Goal: Communication & Community: Participate in discussion

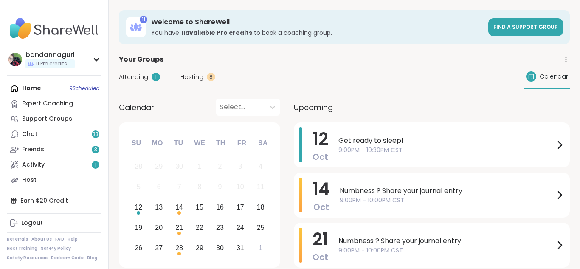
click at [137, 76] on span "Attending" at bounding box center [133, 77] width 29 height 9
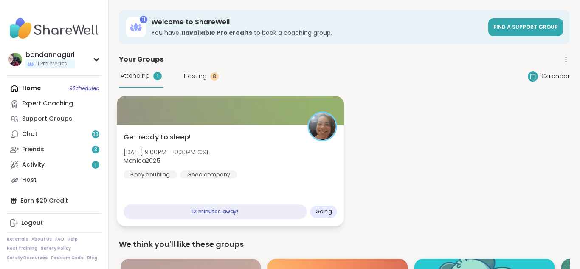
click at [229, 134] on div "Get ready to sleep! [DATE] 9:00PM - 10:30PM CST Monica2025 Body doubling Good c…" at bounding box center [229, 155] width 213 height 47
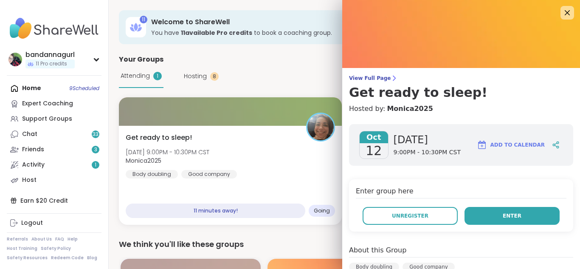
click at [494, 219] on button "Enter" at bounding box center [511, 216] width 95 height 18
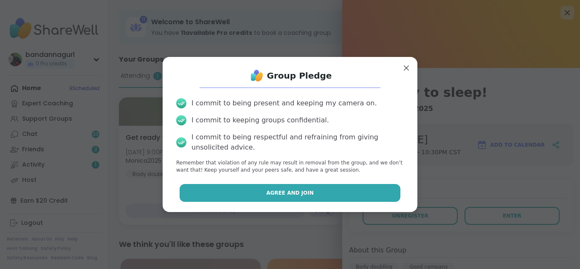
click at [368, 196] on button "Agree and Join" at bounding box center [289, 193] width 221 height 18
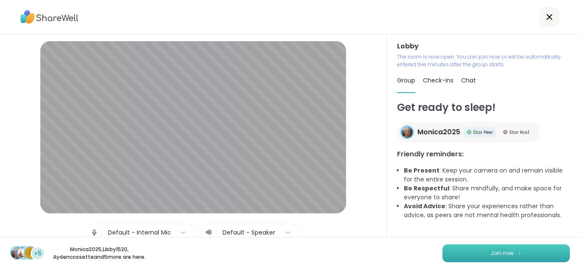
click at [509, 259] on button "Join now" at bounding box center [505, 253] width 127 height 18
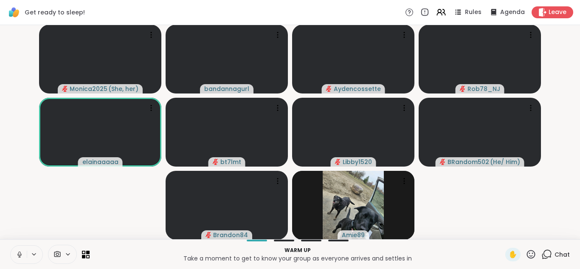
click at [545, 257] on icon at bounding box center [546, 254] width 11 height 11
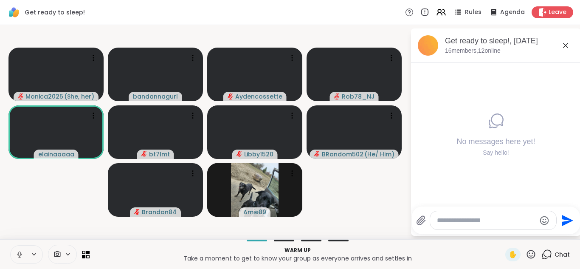
click at [459, 226] on div at bounding box center [493, 220] width 126 height 18
click at [481, 215] on div at bounding box center [493, 220] width 126 height 18
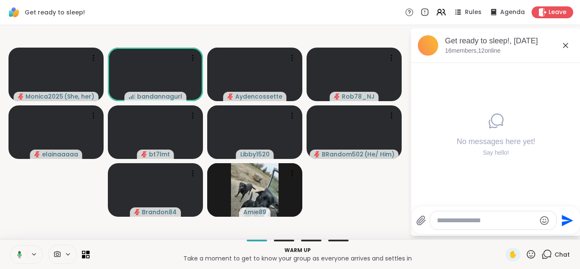
click at [467, 220] on textarea "Type your message" at bounding box center [486, 220] width 99 height 8
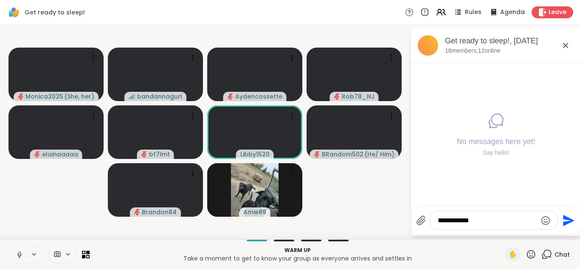
type textarea "**********"
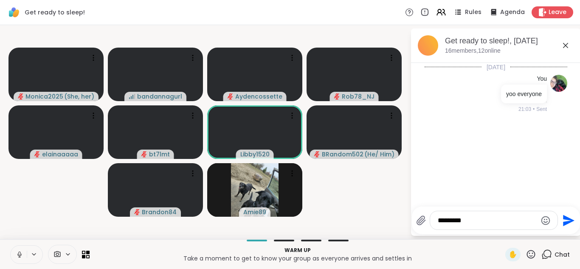
type textarea "*********"
click at [569, 42] on icon at bounding box center [565, 45] width 10 height 10
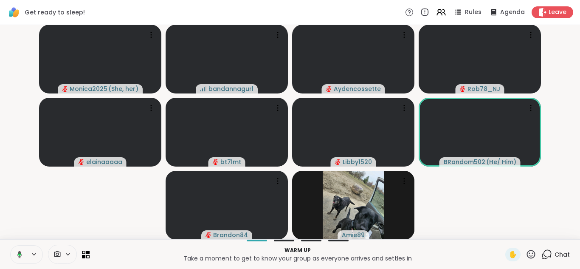
click at [16, 258] on button at bounding box center [17, 254] width 17 height 18
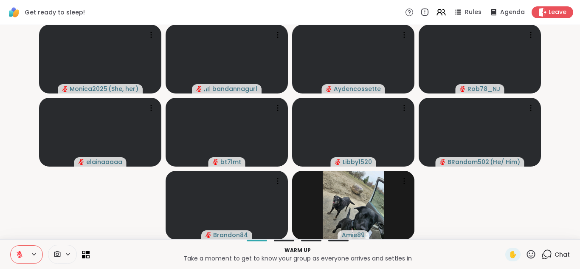
click at [16, 258] on button at bounding box center [19, 254] width 16 height 18
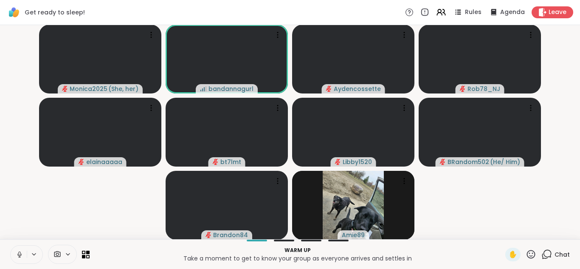
click at [16, 258] on button at bounding box center [19, 254] width 16 height 18
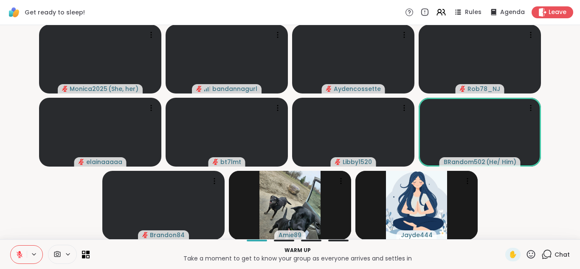
click at [20, 249] on button at bounding box center [19, 254] width 16 height 18
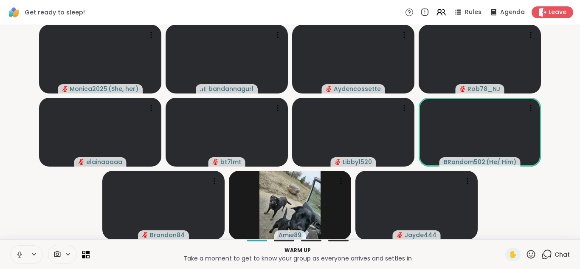
click at [547, 249] on icon at bounding box center [546, 254] width 11 height 11
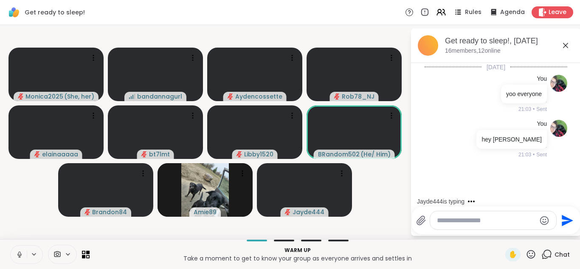
click at [16, 254] on icon at bounding box center [20, 254] width 8 height 8
click at [470, 218] on textarea "Type your message" at bounding box center [486, 220] width 99 height 8
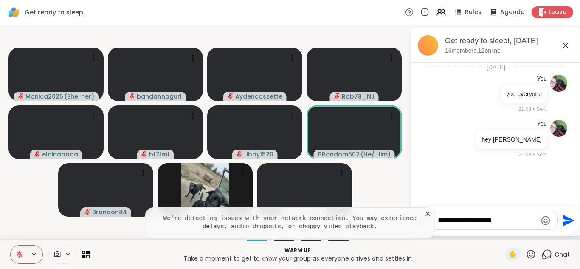
type textarea "**********"
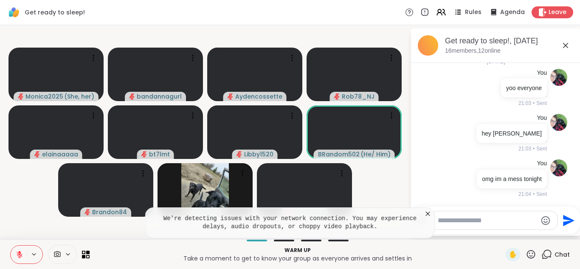
click at [425, 209] on icon at bounding box center [427, 213] width 8 height 8
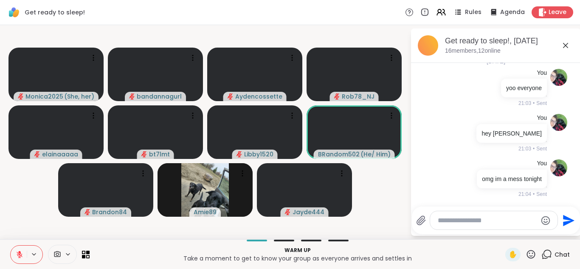
click at [565, 45] on icon at bounding box center [565, 45] width 10 height 10
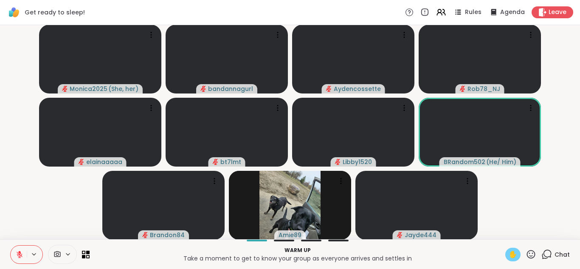
click at [510, 250] on span "✋" at bounding box center [512, 254] width 8 height 10
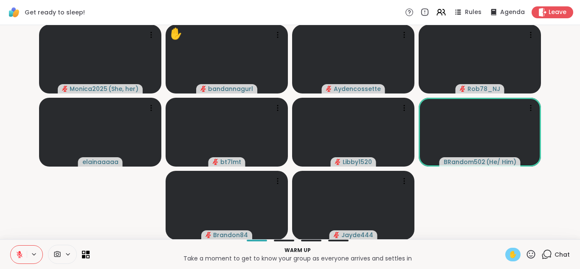
click at [16, 252] on icon at bounding box center [20, 254] width 8 height 8
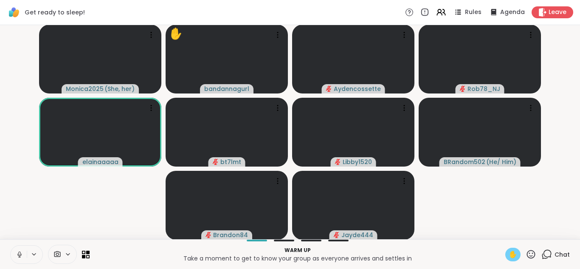
click at [12, 251] on button at bounding box center [19, 254] width 16 height 18
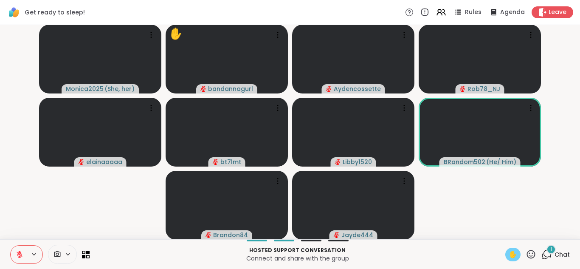
click at [12, 251] on button at bounding box center [19, 254] width 16 height 18
click at [545, 257] on icon at bounding box center [546, 254] width 11 height 11
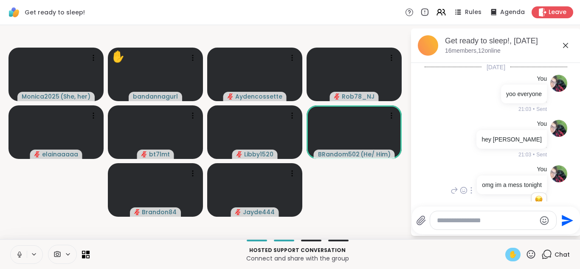
scroll to position [92, 0]
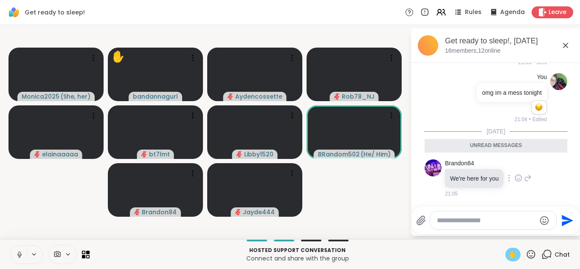
click at [514, 177] on icon at bounding box center [518, 178] width 8 height 8
click at [497, 165] on div "Select Reaction: Thumbs up" at bounding box center [500, 164] width 8 height 8
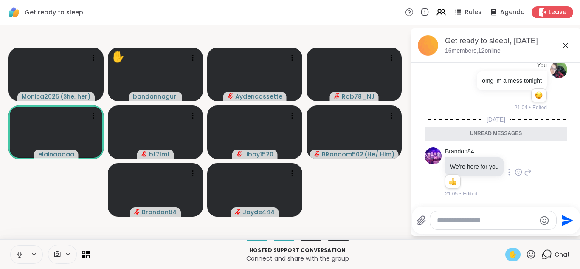
click at [566, 43] on icon at bounding box center [565, 45] width 10 height 10
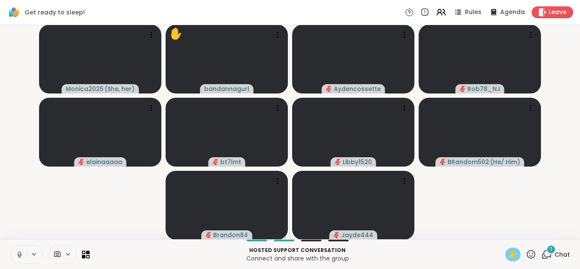
click at [550, 253] on div "1" at bounding box center [550, 248] width 9 height 9
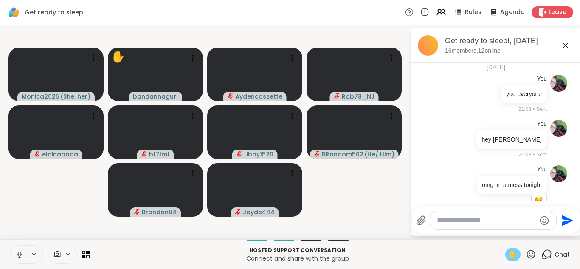
scroll to position [183, 0]
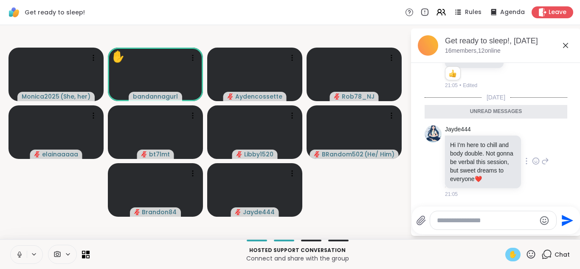
click at [532, 161] on icon at bounding box center [535, 161] width 6 height 6
click at [467, 149] on div "Select Reaction: Heart" at bounding box center [468, 147] width 8 height 8
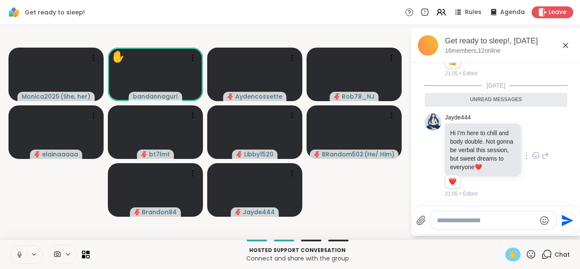
click at [564, 47] on icon at bounding box center [565, 45] width 10 height 10
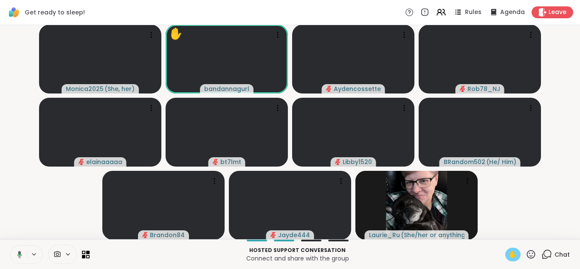
click at [509, 254] on span "✋" at bounding box center [512, 254] width 8 height 10
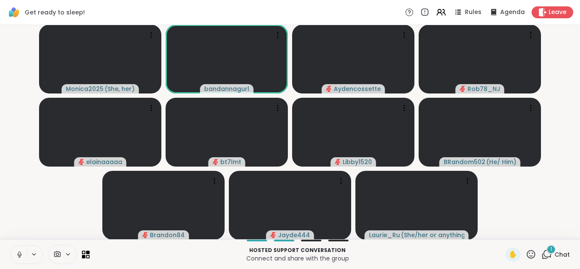
click at [547, 247] on div "1" at bounding box center [550, 248] width 9 height 9
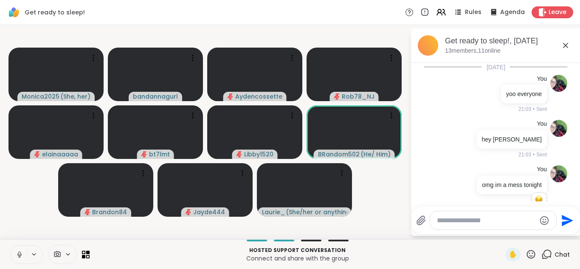
scroll to position [258, 0]
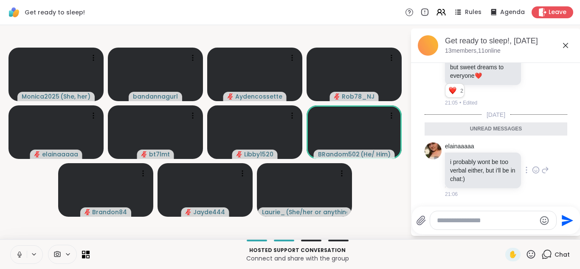
click at [537, 168] on icon at bounding box center [536, 169] width 8 height 8
click at [470, 153] on div "Select Reaction: Heart" at bounding box center [468, 156] width 8 height 8
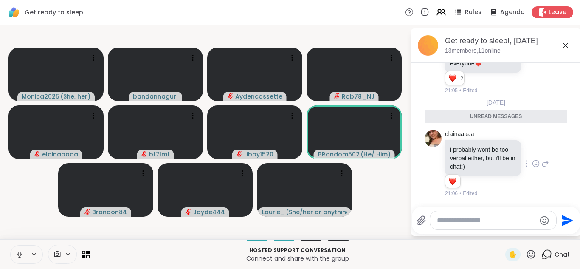
click at [569, 46] on icon at bounding box center [565, 45] width 10 height 10
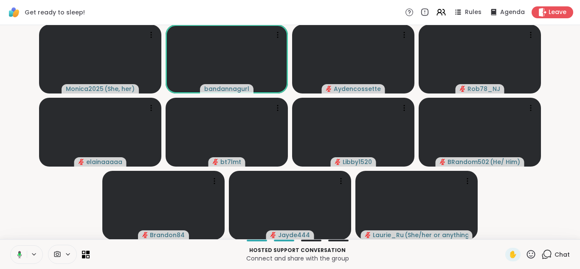
click at [19, 249] on button at bounding box center [17, 254] width 17 height 18
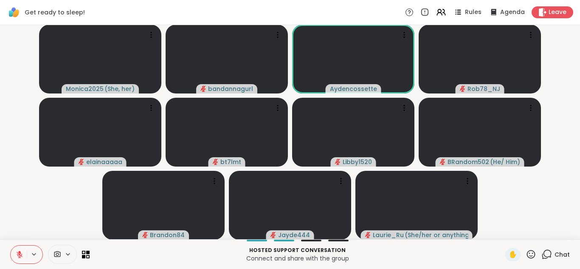
click at [543, 252] on icon at bounding box center [546, 254] width 11 height 11
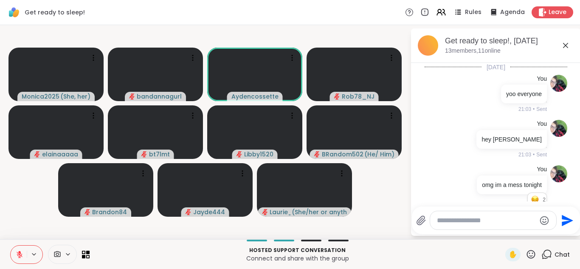
scroll to position [241, 0]
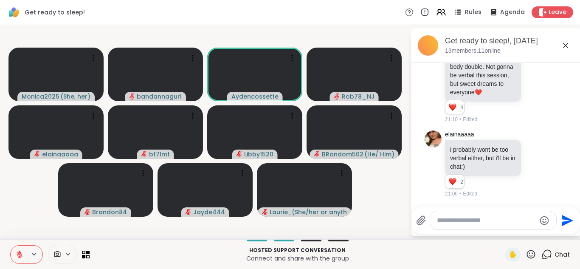
click at [435, 217] on div at bounding box center [493, 220] width 126 height 18
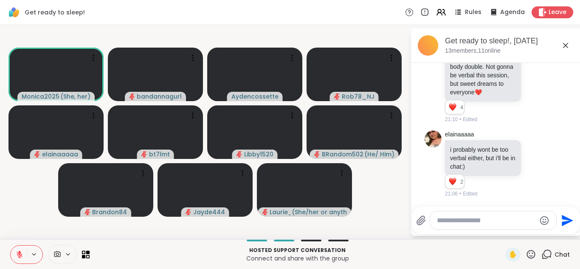
click at [446, 218] on textarea "Type your message" at bounding box center [486, 220] width 99 height 8
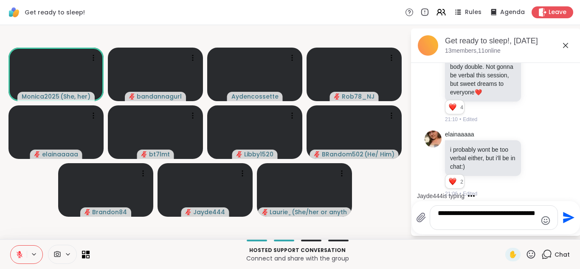
type textarea "**********"
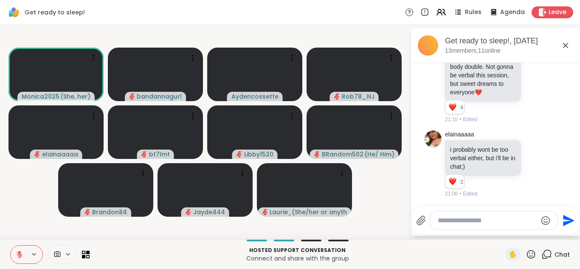
scroll to position [295, 0]
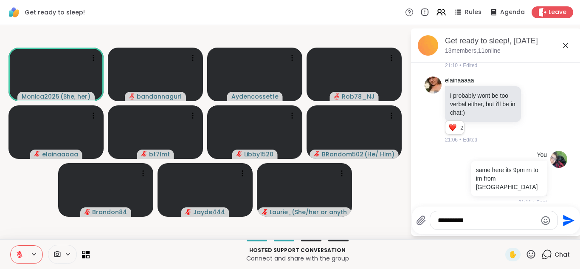
type textarea "**********"
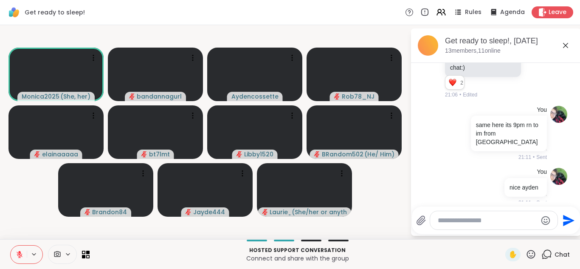
click at [566, 47] on icon at bounding box center [565, 45] width 10 height 10
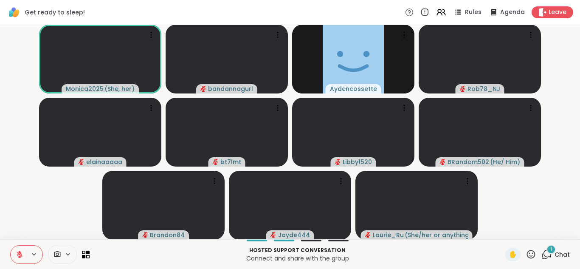
click at [549, 256] on icon at bounding box center [546, 254] width 11 height 11
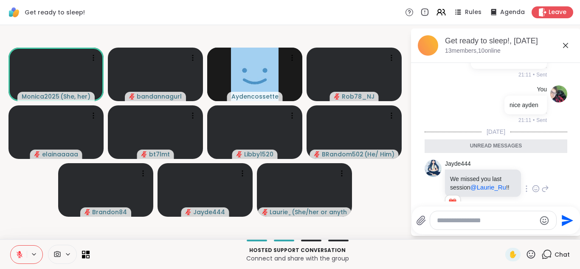
scroll to position [434, 0]
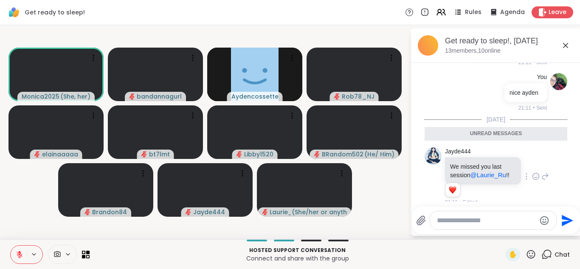
click at [535, 172] on icon at bounding box center [536, 176] width 8 height 8
click at [467, 159] on div "Select Reaction: Heart" at bounding box center [468, 163] width 8 height 8
click at [563, 48] on icon at bounding box center [565, 45] width 10 height 10
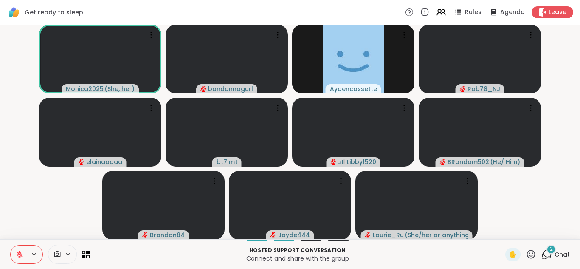
click at [14, 255] on button at bounding box center [19, 254] width 16 height 18
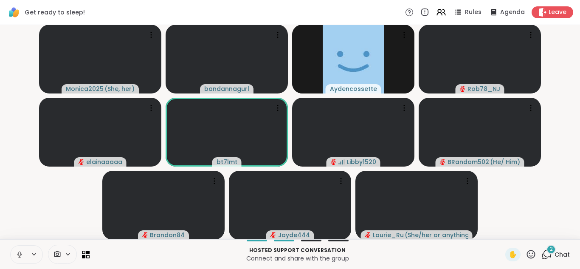
click at [16, 254] on icon at bounding box center [20, 254] width 8 height 8
click at [547, 252] on div "2" at bounding box center [550, 248] width 9 height 9
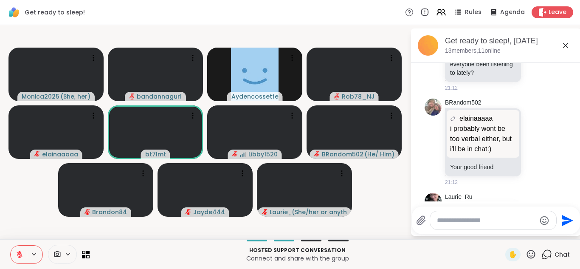
scroll to position [664, 0]
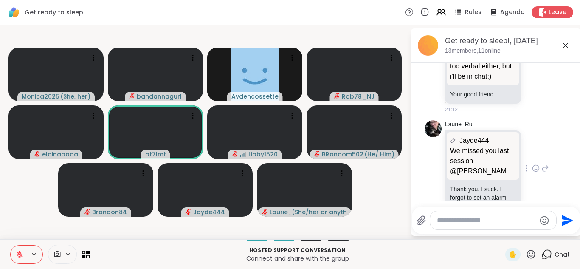
click at [536, 126] on div "[PERSON_NAME] Jayde444 We missed you last session @[PERSON_NAME]!! We missed yo…" at bounding box center [497, 168] width 104 height 96
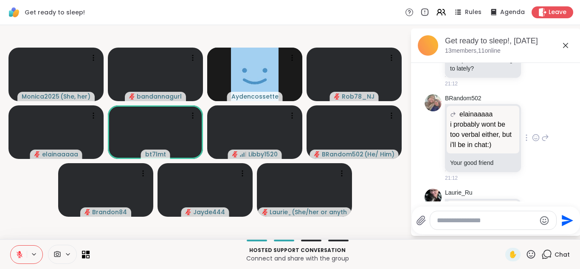
scroll to position [596, 0]
click at [532, 134] on icon at bounding box center [535, 137] width 6 height 6
click at [465, 120] on div "Select Reaction: Heart" at bounding box center [468, 124] width 8 height 8
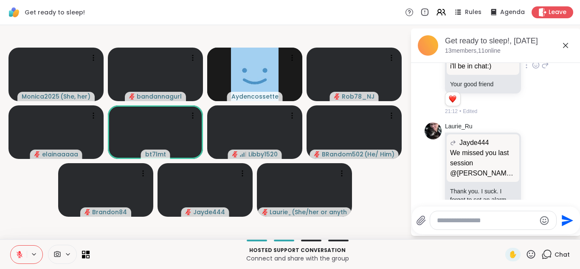
scroll to position [676, 0]
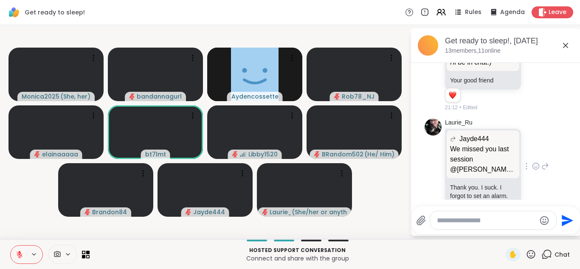
click at [534, 163] on icon at bounding box center [535, 166] width 6 height 6
click at [468, 149] on div "Select Reaction: Heart" at bounding box center [468, 153] width 8 height 8
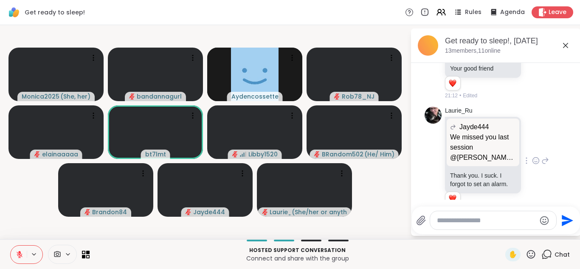
click at [568, 48] on icon at bounding box center [565, 45] width 10 height 10
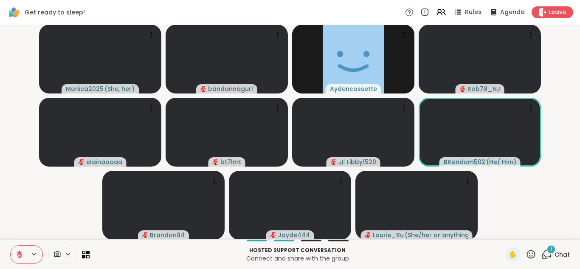
click at [553, 255] on div "1 Chat" at bounding box center [555, 254] width 28 height 14
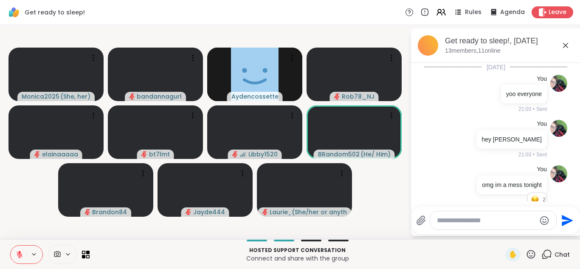
scroll to position [811, 0]
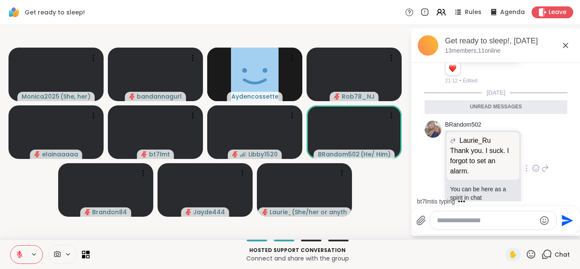
click at [533, 164] on icon at bounding box center [536, 168] width 8 height 8
click at [471, 151] on div "Select Reaction: Heart" at bounding box center [468, 155] width 8 height 8
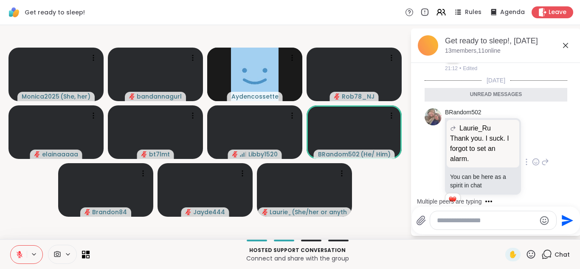
click at [440, 217] on textarea "Type your message" at bounding box center [486, 220] width 99 height 8
type textarea "**********"
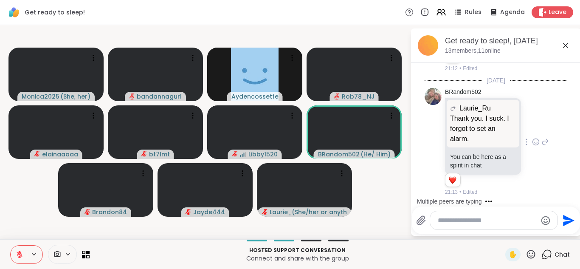
scroll to position [848, 0]
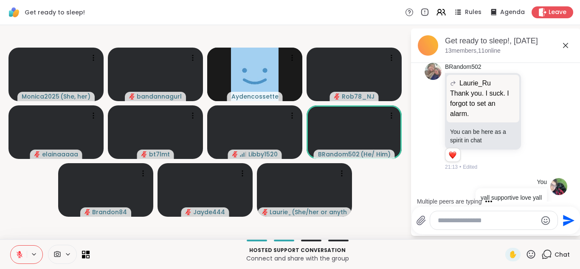
click at [566, 43] on icon at bounding box center [565, 45] width 10 height 10
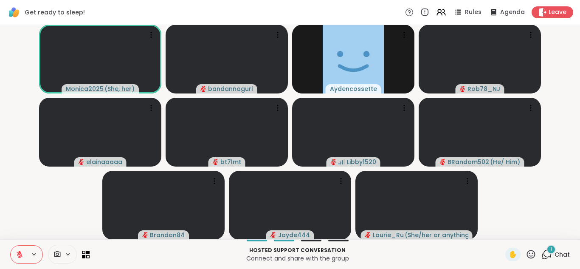
click at [544, 247] on div "Hosted support conversation Connect and share with the group ✋ 1 Chat" at bounding box center [290, 254] width 580 height 30
click at [548, 251] on div "1" at bounding box center [550, 248] width 9 height 9
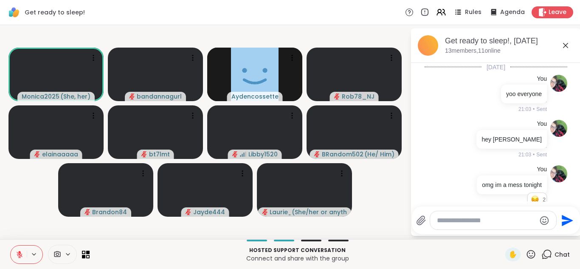
scroll to position [930, 0]
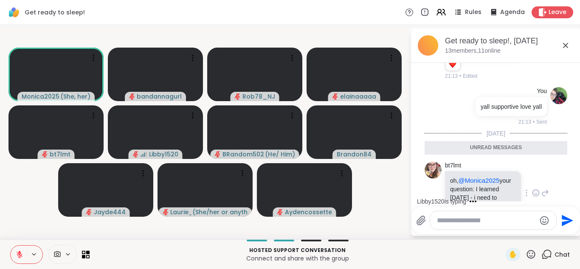
click at [531, 188] on div at bounding box center [535, 193] width 26 height 10
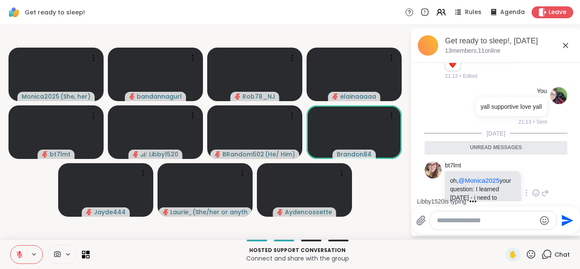
click at [534, 188] on icon at bounding box center [536, 192] width 8 height 8
click at [465, 175] on div "Select Reaction: Heart" at bounding box center [468, 179] width 8 height 8
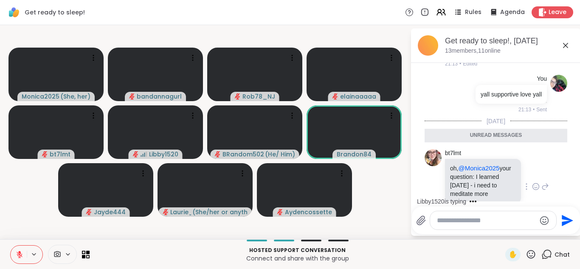
click at [451, 218] on textarea "Type your message" at bounding box center [486, 220] width 99 height 8
type textarea "**********"
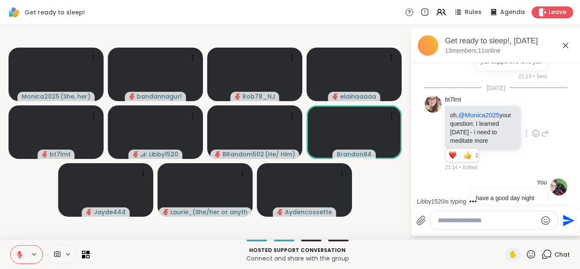
scroll to position [976, 0]
click at [563, 51] on div "Get ready to sleep!, [DATE] members, 11 online" at bounding box center [509, 45] width 129 height 19
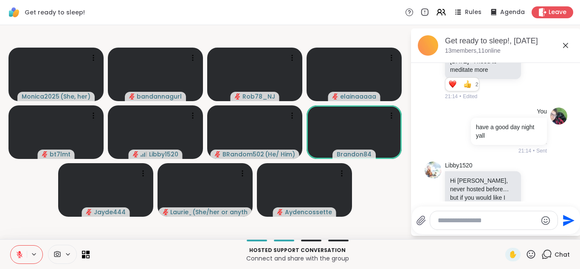
click at [565, 48] on icon at bounding box center [565, 45] width 10 height 10
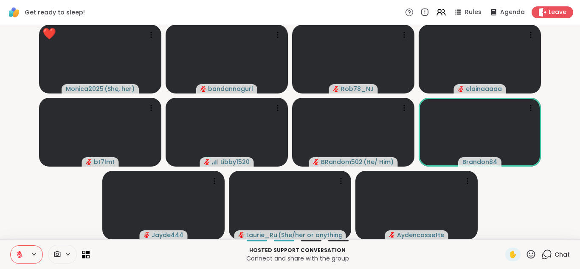
click at [531, 254] on icon at bounding box center [530, 254] width 11 height 11
click at [508, 233] on span "❤️" at bounding box center [506, 232] width 8 height 10
click at [533, 249] on icon at bounding box center [530, 254] width 11 height 11
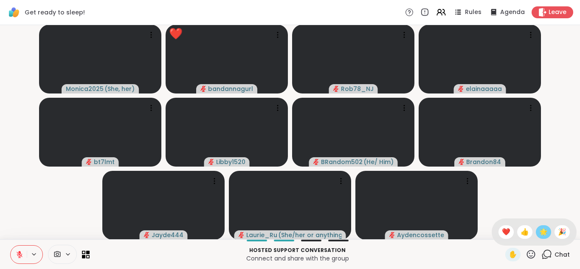
click at [547, 233] on div "🌟" at bounding box center [542, 232] width 15 height 14
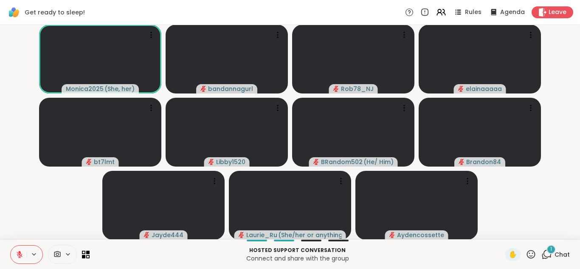
click at [13, 251] on button at bounding box center [19, 254] width 16 height 18
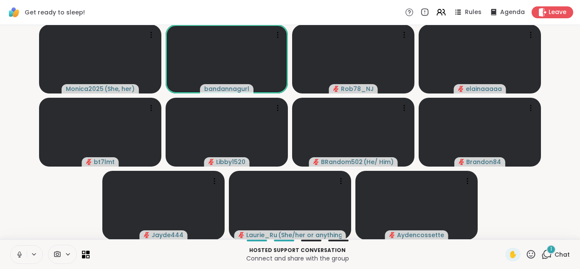
click at [20, 249] on button at bounding box center [19, 254] width 16 height 18
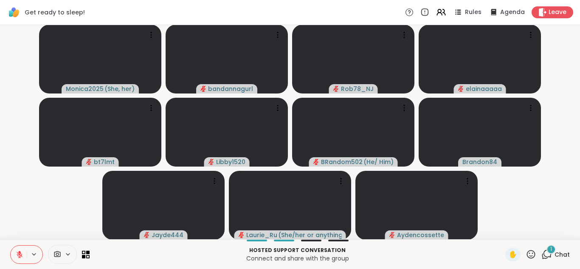
click at [544, 249] on icon at bounding box center [546, 254] width 11 height 11
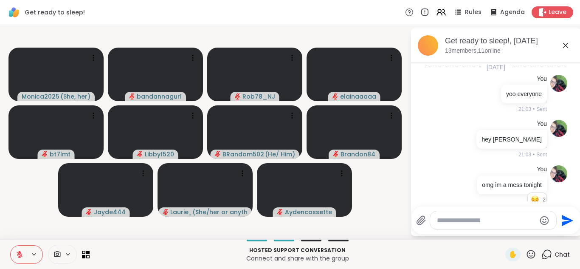
scroll to position [1133, 0]
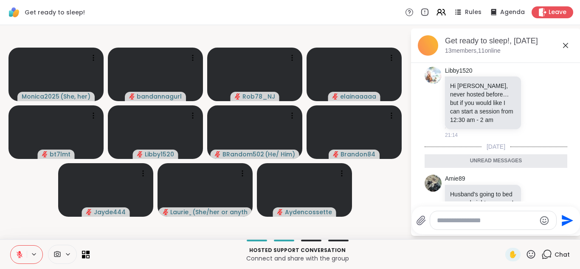
click at [456, 216] on textarea "Type your message" at bounding box center [486, 220] width 99 height 8
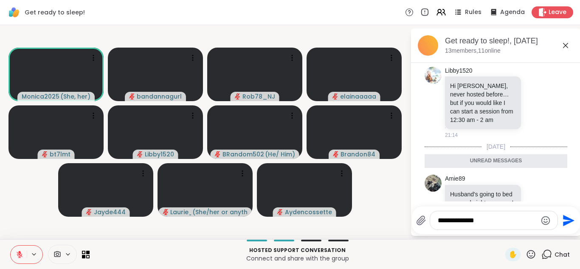
type textarea "**********"
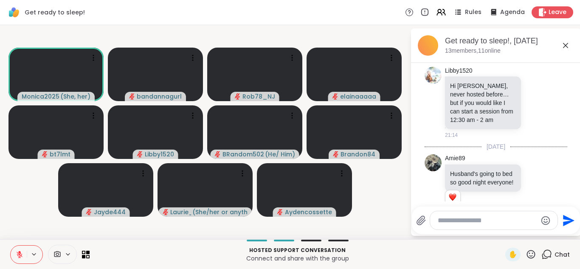
scroll to position [1158, 0]
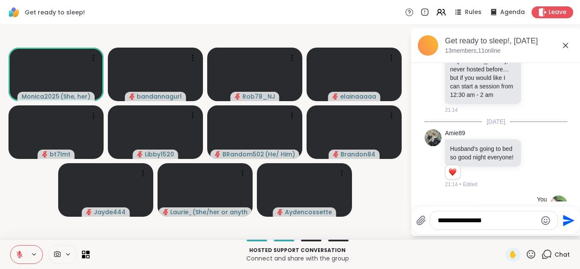
type textarea "**********"
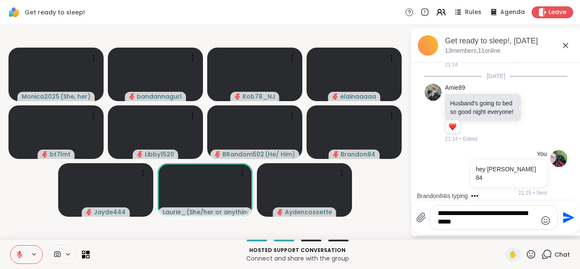
type textarea "**********"
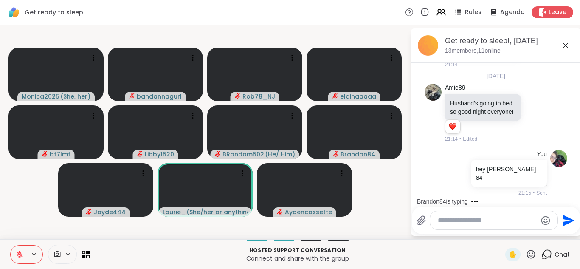
scroll to position [1257, 0]
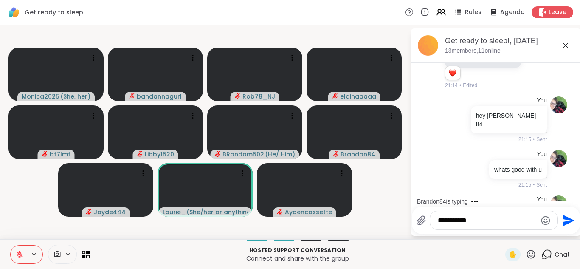
type textarea "**********"
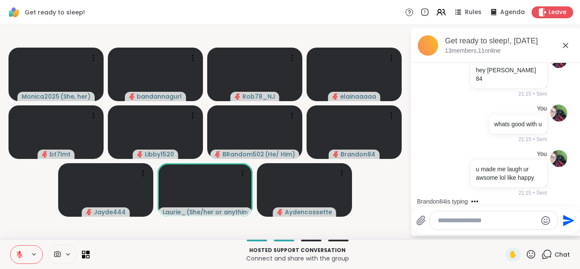
click at [563, 47] on icon at bounding box center [565, 45] width 5 height 5
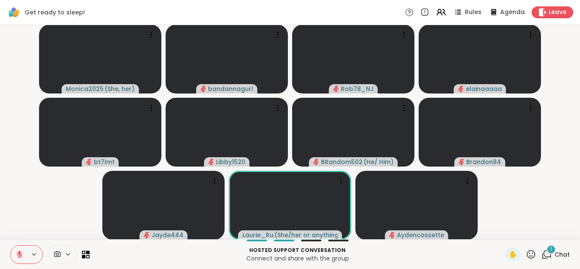
click at [549, 253] on icon at bounding box center [546, 254] width 11 height 11
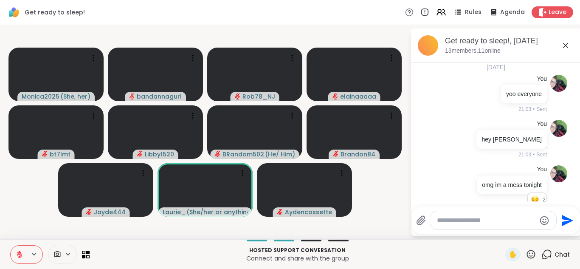
scroll to position [1396, 0]
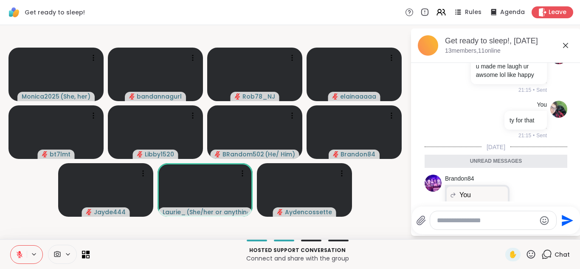
click at [523, 204] on icon at bounding box center [524, 208] width 8 height 8
click at [504, 191] on div "Select Reaction: Thumbs up" at bounding box center [506, 195] width 8 height 8
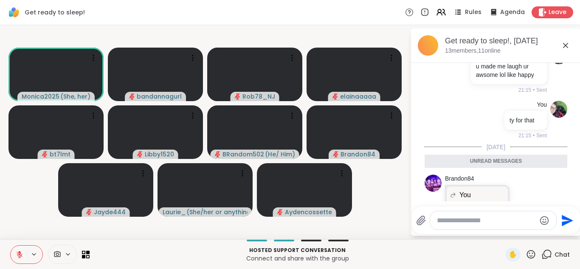
scroll to position [1409, 0]
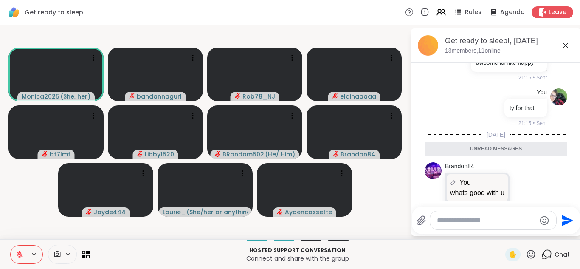
click at [534, 196] on icon at bounding box center [534, 201] width 8 height 10
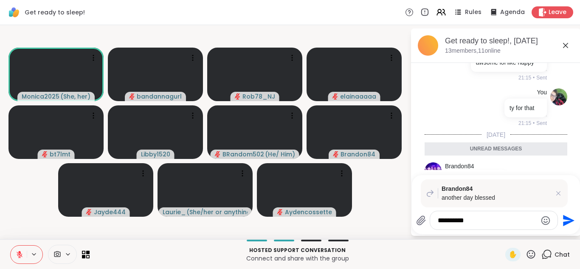
type textarea "**********"
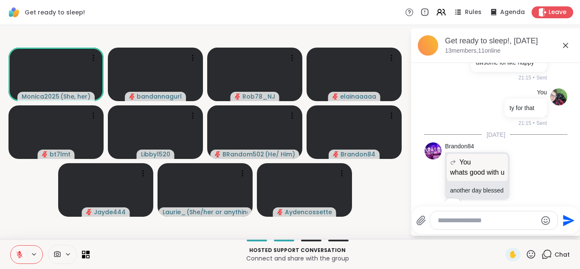
scroll to position [1463, 0]
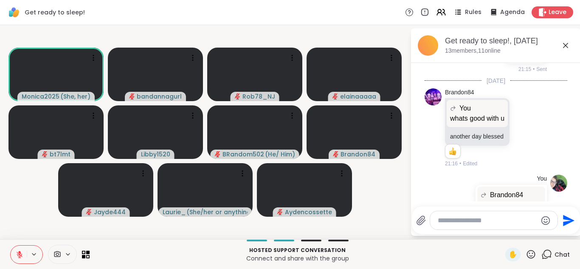
click at [569, 45] on icon at bounding box center [565, 45] width 10 height 10
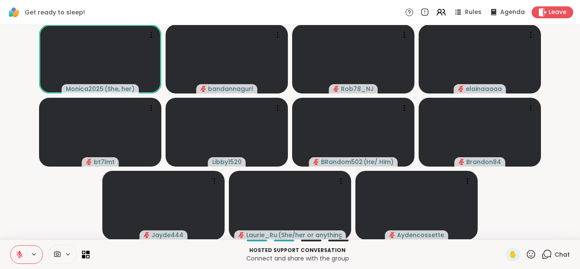
click at [13, 251] on button at bounding box center [19, 254] width 16 height 18
click at [515, 252] on span "✋" at bounding box center [512, 254] width 8 height 10
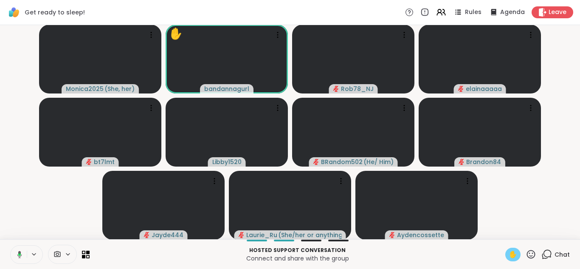
click at [513, 254] on span "✋" at bounding box center [512, 254] width 8 height 10
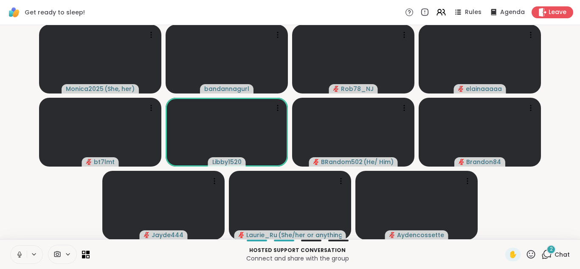
click at [548, 252] on div "2" at bounding box center [550, 248] width 9 height 9
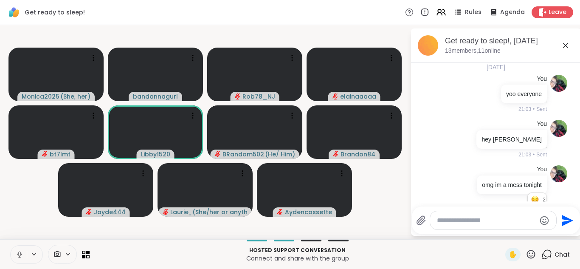
scroll to position [1696, 0]
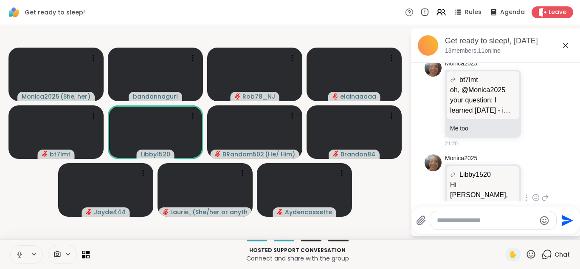
click at [535, 193] on icon at bounding box center [536, 197] width 8 height 8
click at [463, 175] on button "Select Reaction: Heart" at bounding box center [468, 183] width 17 height 17
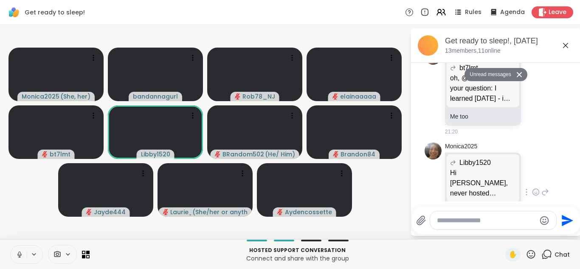
click at [569, 49] on icon at bounding box center [565, 45] width 10 height 10
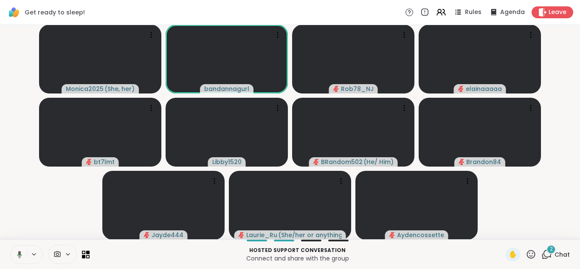
click at [543, 247] on div "2 Chat" at bounding box center [555, 254] width 28 height 14
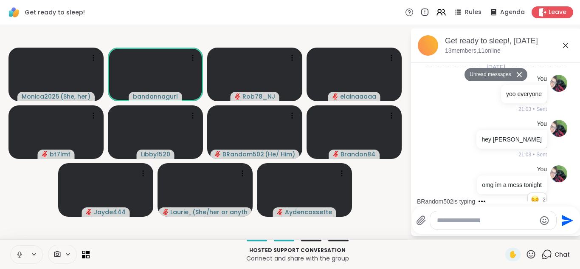
scroll to position [1926, 0]
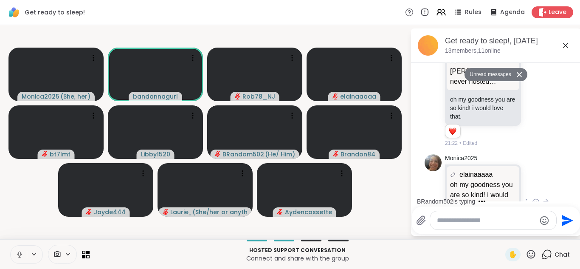
click at [535, 198] on icon at bounding box center [536, 202] width 8 height 8
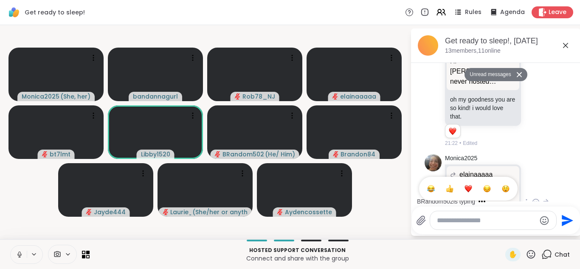
click at [474, 180] on button "Select Reaction: Heart" at bounding box center [468, 188] width 17 height 17
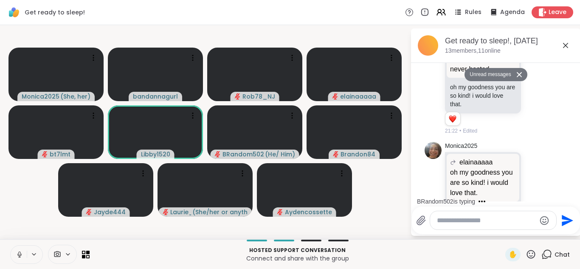
click at [564, 48] on icon at bounding box center [565, 45] width 10 height 10
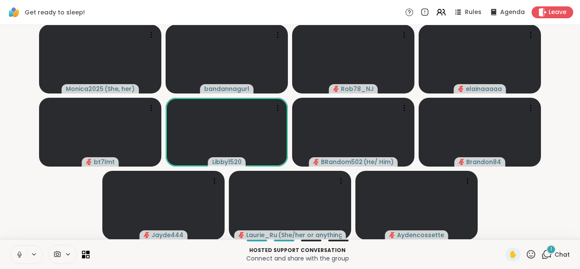
click at [33, 197] on video-player-container "Monica2025 ( She, her ) bandannagurl Rob78_NJ elainaaaaa bt7lmt Libby1520 BRand…" at bounding box center [289, 131] width 569 height 207
click at [543, 250] on icon at bounding box center [546, 254] width 11 height 11
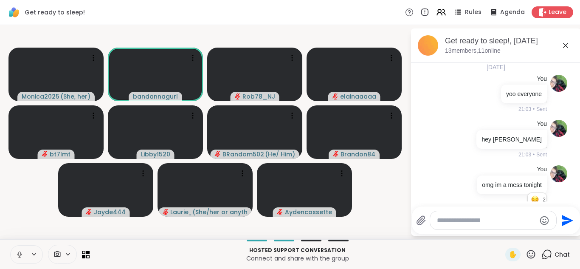
scroll to position [2083, 0]
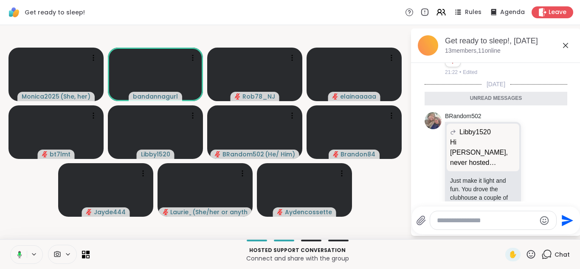
click at [561, 49] on icon at bounding box center [565, 45] width 10 height 10
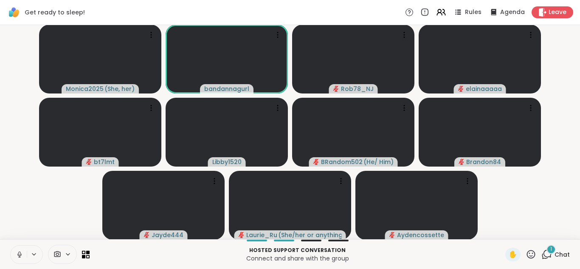
click at [547, 249] on div "1" at bounding box center [550, 248] width 9 height 9
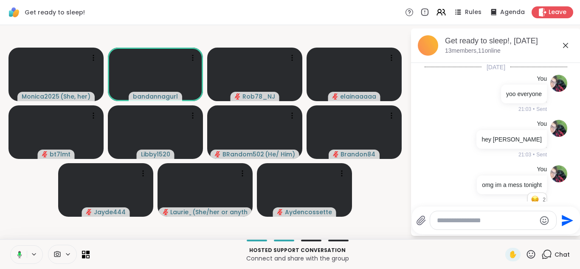
scroll to position [2223, 0]
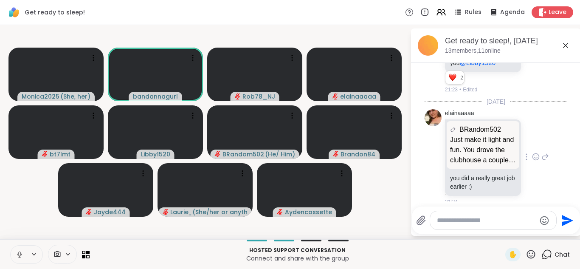
click at [533, 152] on icon at bounding box center [536, 156] width 8 height 8
click at [472, 135] on button "Select Reaction: Heart" at bounding box center [468, 143] width 17 height 17
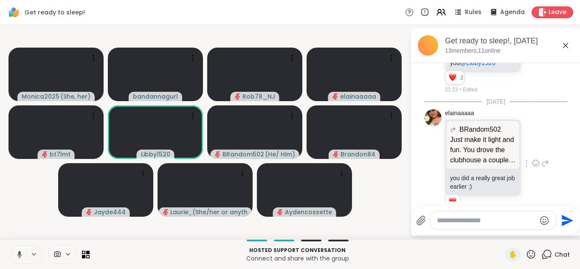
click at [507, 240] on icon at bounding box center [505, 243] width 6 height 6
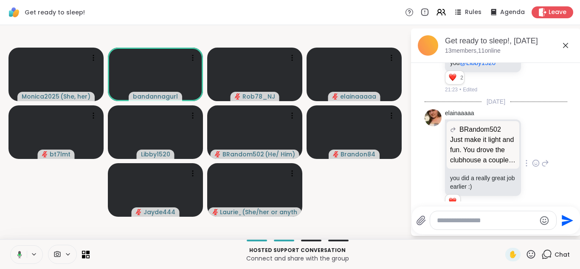
click at [506, 226] on div "Select Reaction: Heart" at bounding box center [506, 230] width 8 height 8
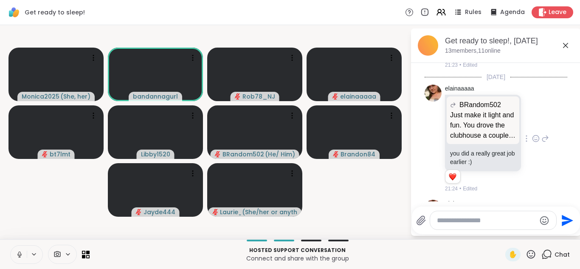
click at [565, 43] on icon at bounding box center [565, 45] width 10 height 10
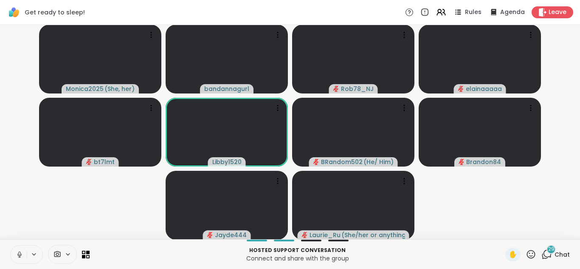
click at [548, 253] on icon at bounding box center [546, 254] width 11 height 11
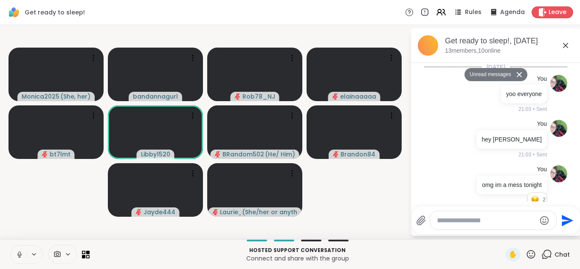
scroll to position [4397, 0]
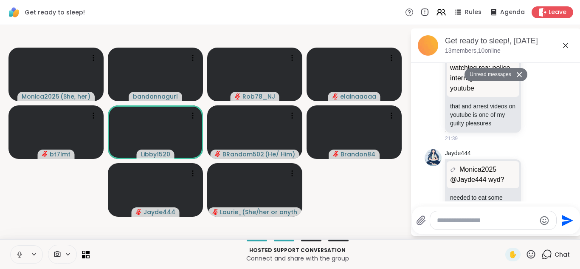
click at [565, 46] on icon at bounding box center [565, 45] width 5 height 5
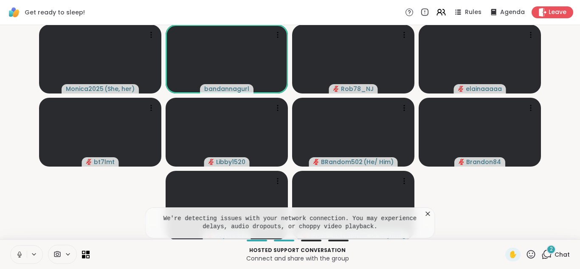
click at [423, 209] on icon at bounding box center [427, 213] width 8 height 8
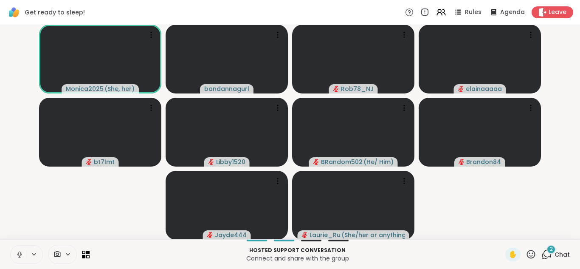
click at [17, 252] on icon at bounding box center [20, 254] width 8 height 8
